Goal: Find specific page/section: Find specific page/section

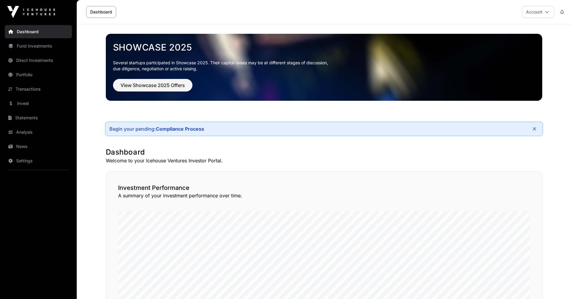
click at [44, 32] on link "Dashboard" at bounding box center [38, 31] width 67 height 13
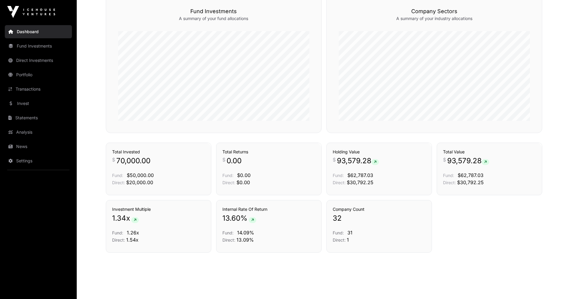
scroll to position [390, 0]
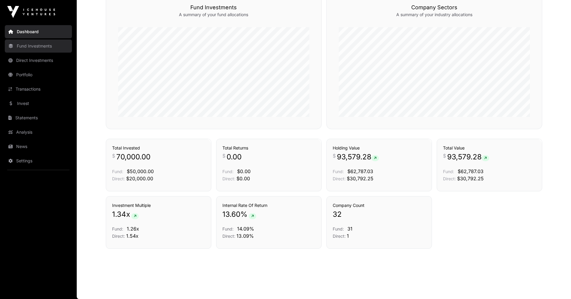
click at [34, 44] on link "Fund Investments" at bounding box center [38, 46] width 67 height 13
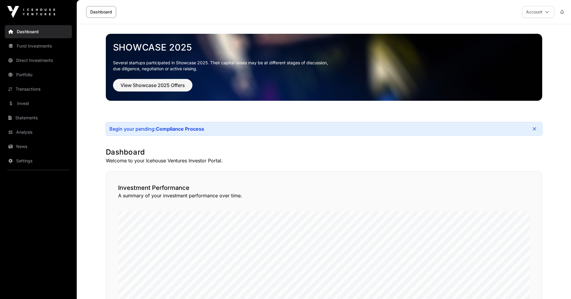
scroll to position [390, 0]
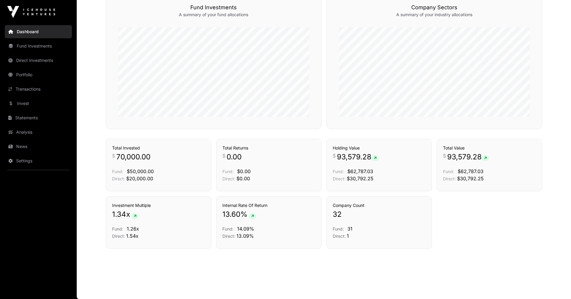
click at [37, 45] on link "Fund Investments" at bounding box center [38, 46] width 67 height 13
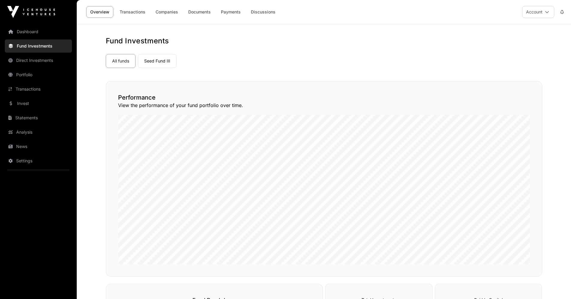
click at [39, 49] on link "Fund Investments" at bounding box center [38, 46] width 67 height 13
click at [164, 57] on link "Seed Fund III" at bounding box center [157, 61] width 39 height 14
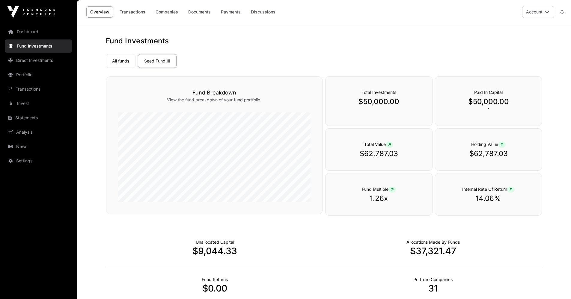
scroll to position [37, 0]
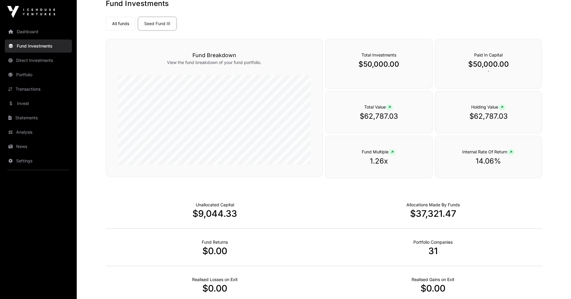
click at [120, 28] on link "All funds" at bounding box center [121, 24] width 30 height 14
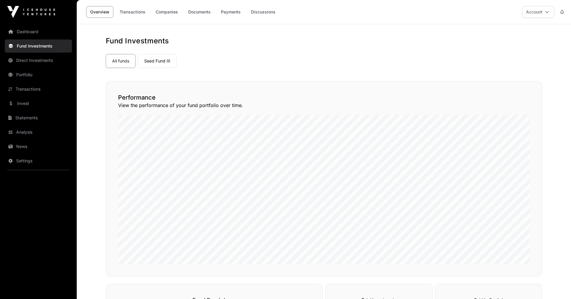
click at [165, 64] on link "Seed Fund III" at bounding box center [157, 61] width 39 height 14
